Goal: Navigation & Orientation: Understand site structure

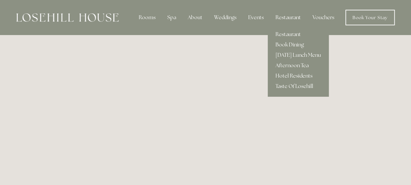
click at [291, 15] on div "Restaurant" at bounding box center [289, 17] width 36 height 13
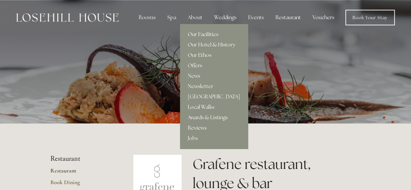
click at [199, 32] on link "Our Facilities" at bounding box center [214, 34] width 68 height 10
